Goal: Find specific page/section: Find specific page/section

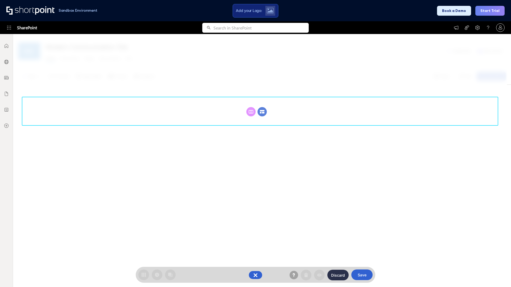
click at [262, 112] on circle at bounding box center [261, 111] width 9 height 9
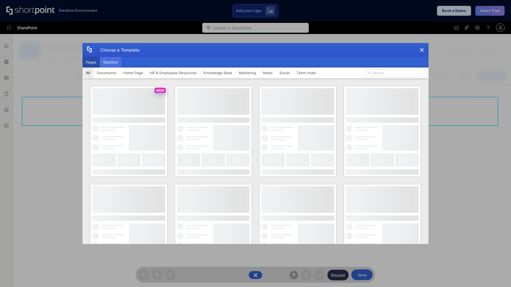
click at [110, 62] on button "Sections" at bounding box center [111, 62] width 22 height 11
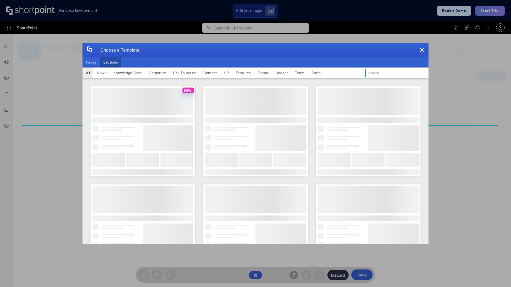
type input "Teams Advanced"
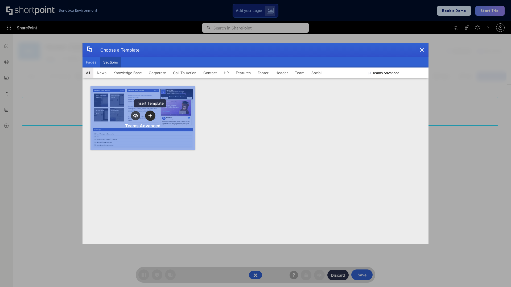
click at [150, 116] on icon "template selector" at bounding box center [150, 116] width 4 height 4
